Goal: Check status: Check status

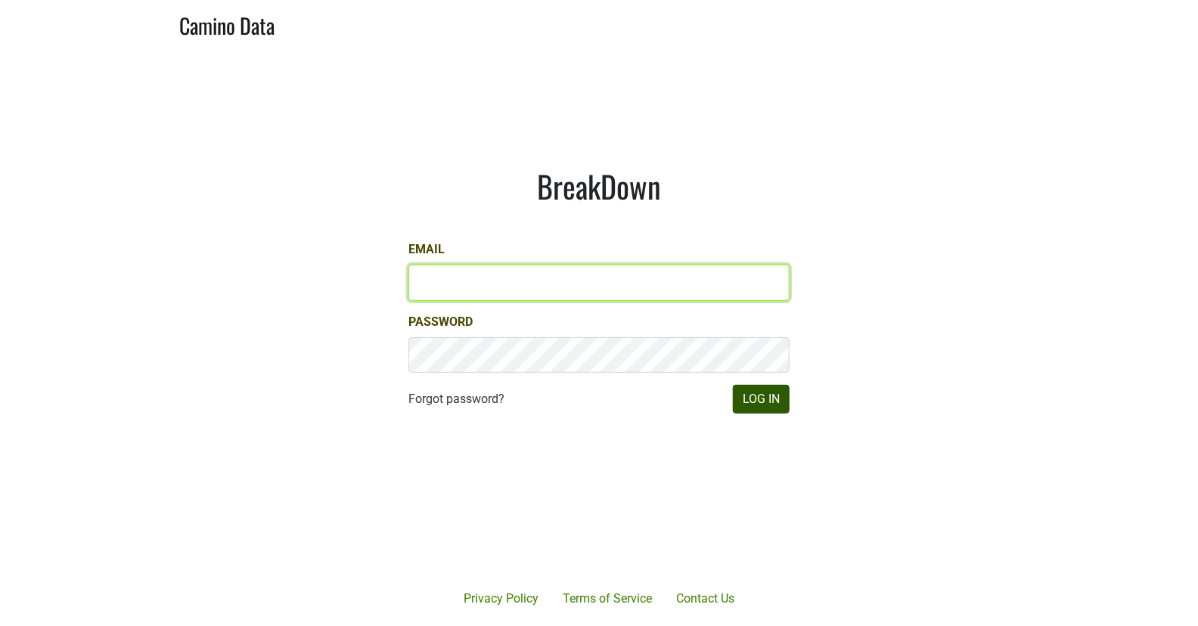
type input "[EMAIL_ADDRESS][DOMAIN_NAME]"
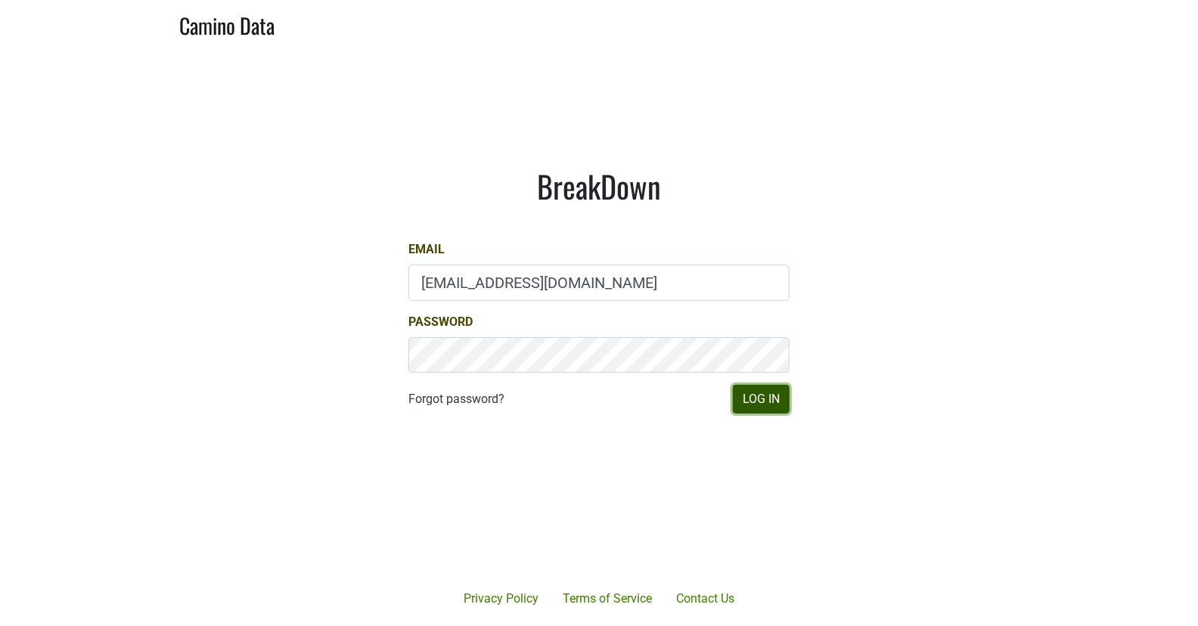
click at [764, 402] on button "Log In" at bounding box center [761, 399] width 57 height 29
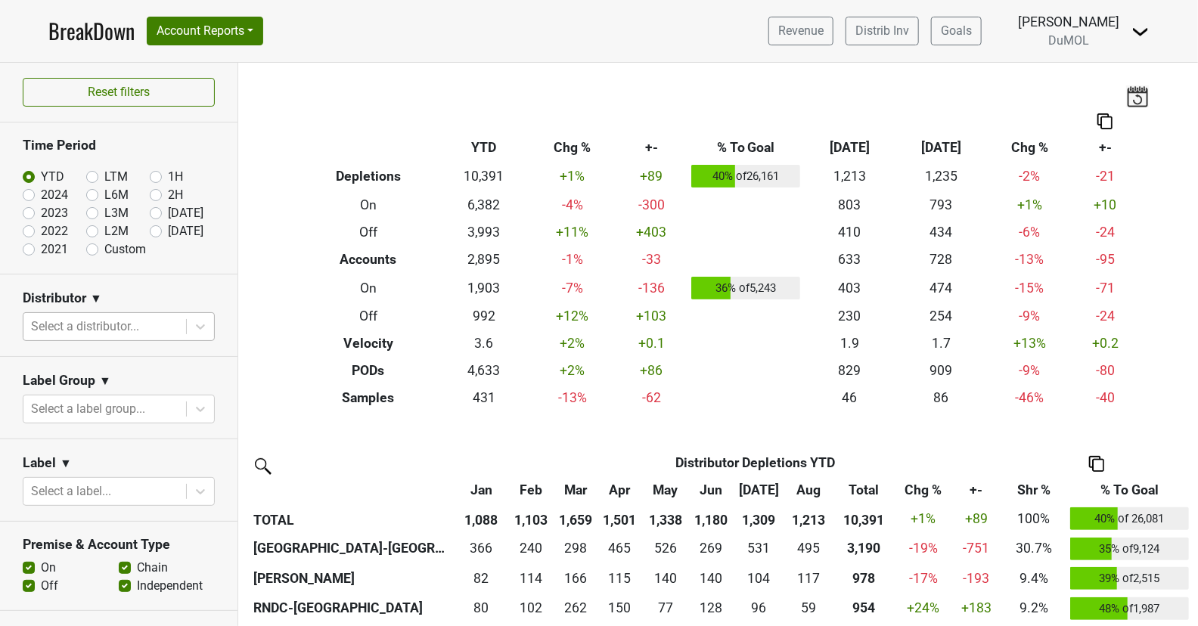
click at [101, 329] on div at bounding box center [104, 326] width 147 height 21
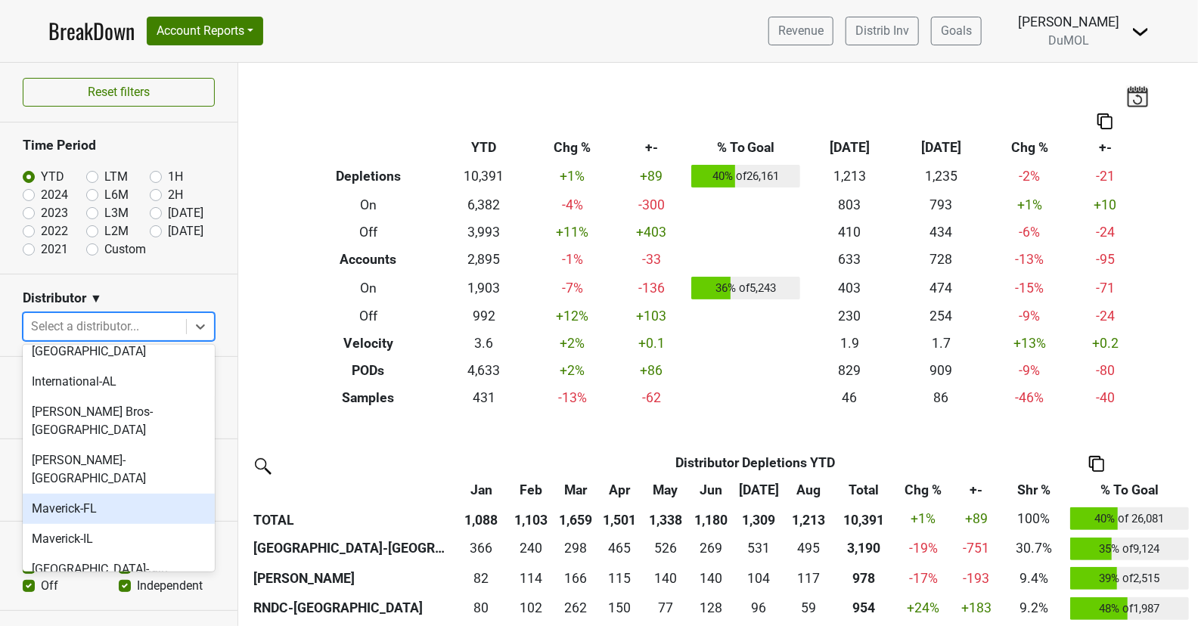
scroll to position [614, 0]
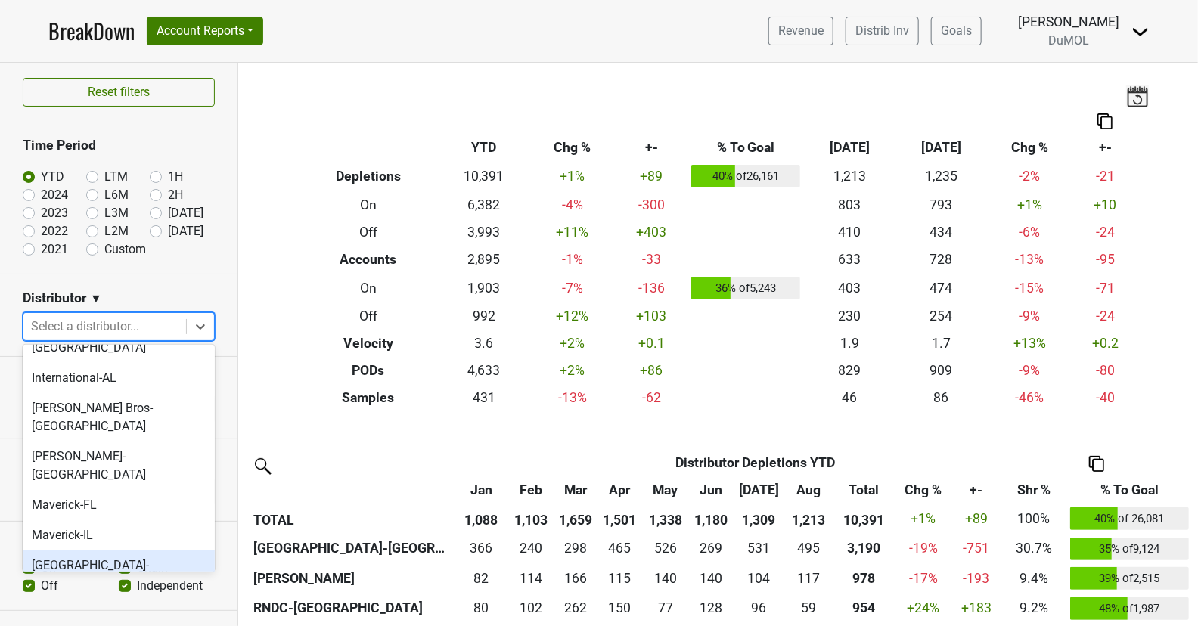
click at [132, 550] on div "[GEOGRAPHIC_DATA]-[GEOGRAPHIC_DATA]" at bounding box center [119, 574] width 192 height 48
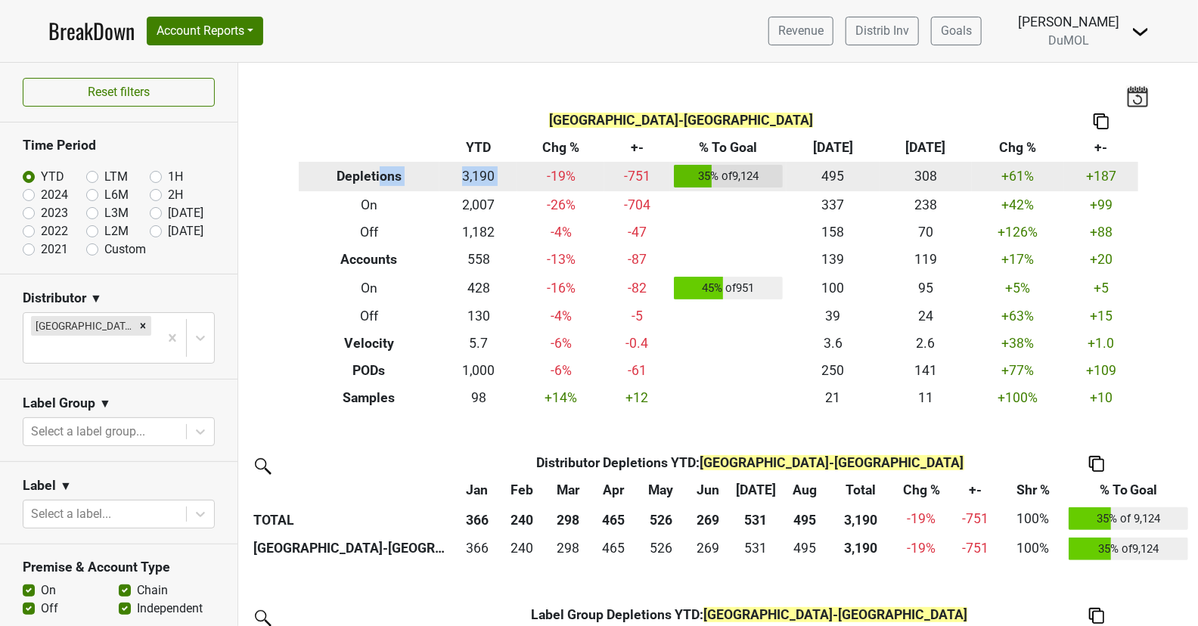
drag, startPoint x: 378, startPoint y: 178, endPoint x: 511, endPoint y: 176, distance: 133.1
click at [511, 176] on tr "Depletions 3,190 -19 % -751 35 % of 9,124 495 308 +61 % +187" at bounding box center [718, 177] width 839 height 30
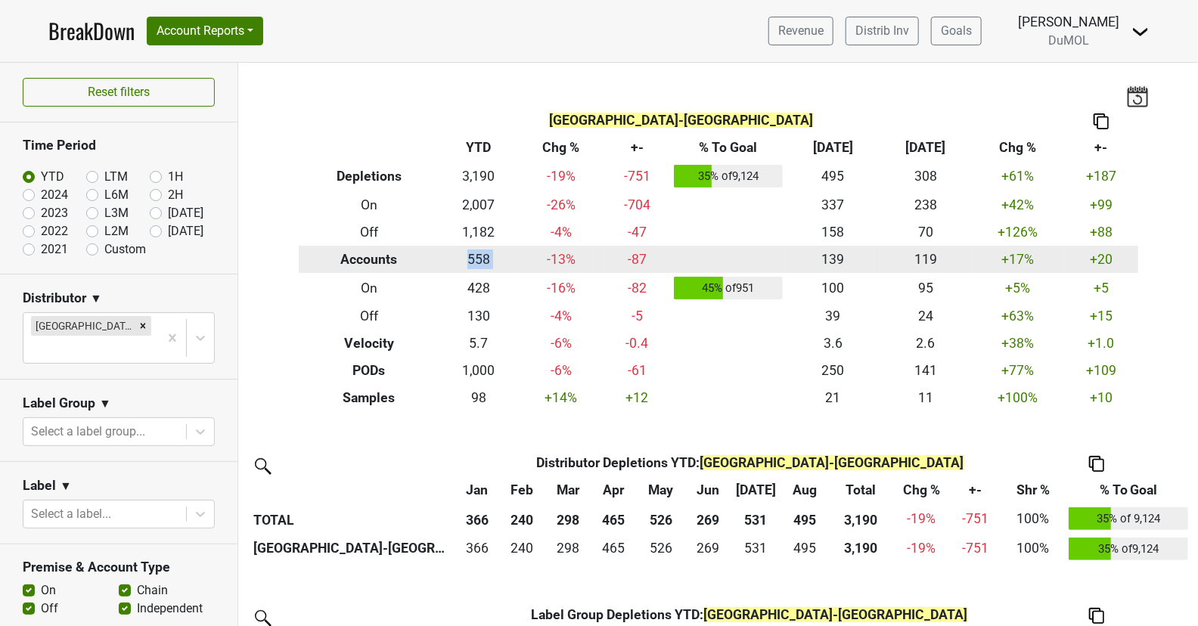
drag, startPoint x: 436, startPoint y: 258, endPoint x: 524, endPoint y: 264, distance: 87.9
click at [524, 264] on tr "Accounts 558 -13 % -87 139 119 +17 % +20" at bounding box center [718, 259] width 839 height 27
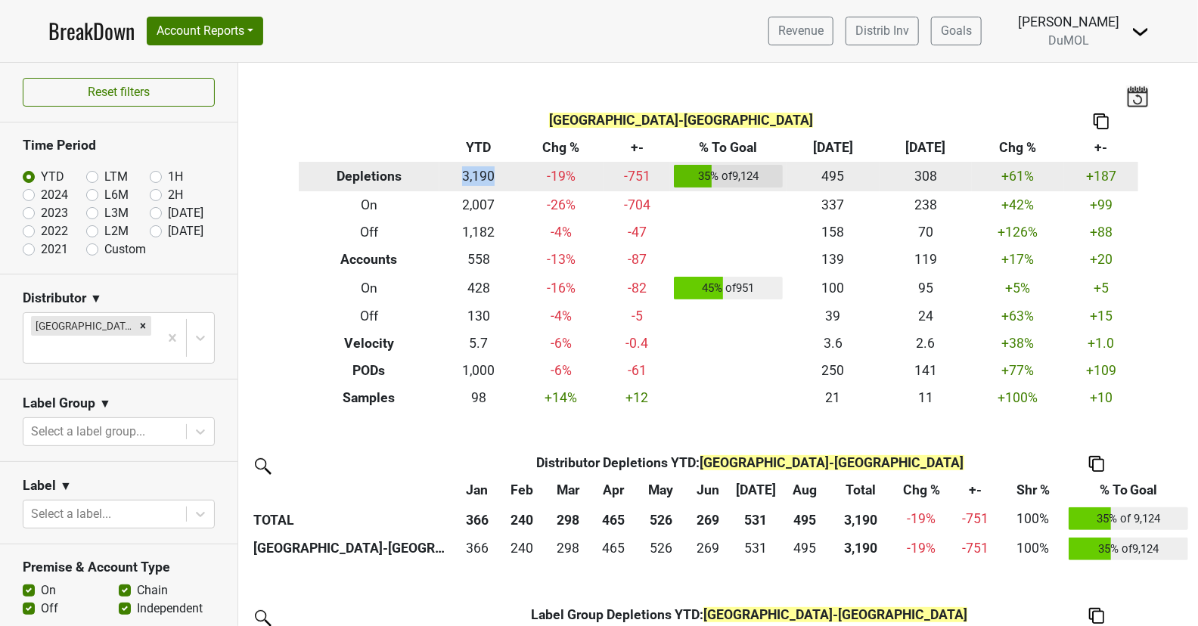
drag, startPoint x: 422, startPoint y: 173, endPoint x: 508, endPoint y: 176, distance: 86.2
click at [508, 176] on tr "Depletions 3,190 -19 % -751 35 % of 9,124 495 308 +61 % +187" at bounding box center [718, 177] width 839 height 30
